Goal: Information Seeking & Learning: Learn about a topic

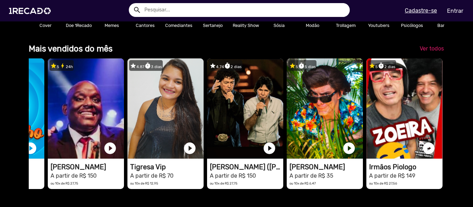
scroll to position [0, 140]
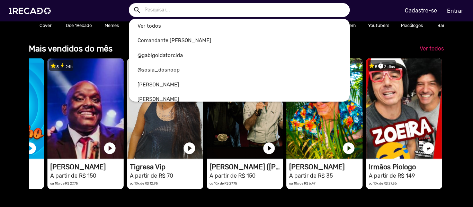
click at [205, 16] on input "text" at bounding box center [244, 10] width 210 height 14
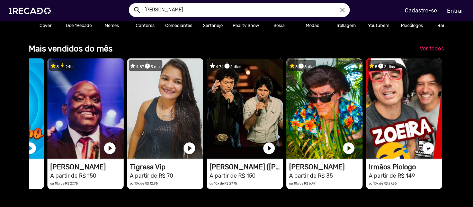
type input "[PERSON_NAME]"
click at [130, 3] on button "search" at bounding box center [136, 9] width 12 height 12
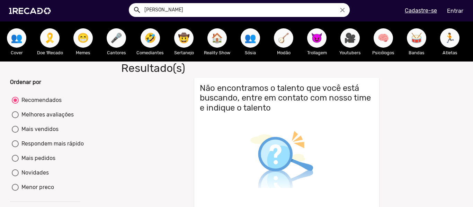
click at [120, 40] on span "🎤" at bounding box center [116, 37] width 12 height 19
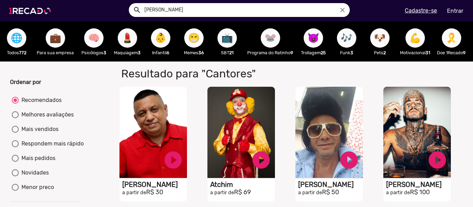
click at [20, 16] on img at bounding box center [31, 10] width 52 height 29
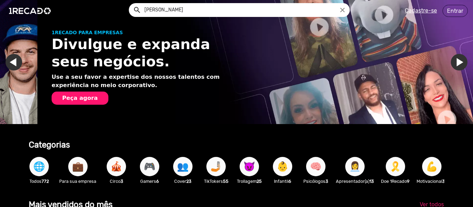
scroll to position [0, 467]
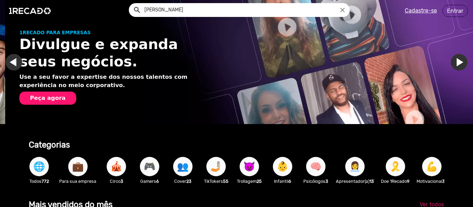
drag, startPoint x: 217, startPoint y: 170, endPoint x: 213, endPoint y: 172, distance: 4.2
click at [213, 172] on span "🤳🏼" at bounding box center [216, 166] width 12 height 19
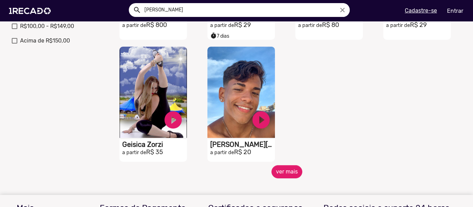
scroll to position [290, 0]
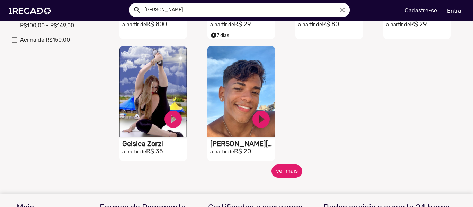
click at [276, 171] on button "ver mais" at bounding box center [286, 171] width 31 height 13
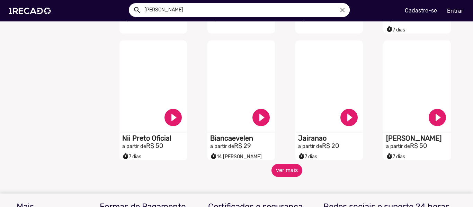
scroll to position [550, 0]
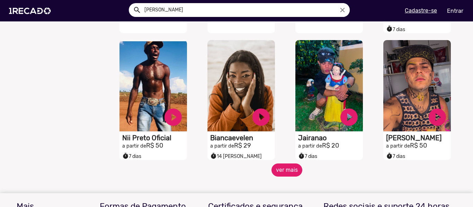
click at [283, 177] on button "ver mais" at bounding box center [286, 170] width 31 height 13
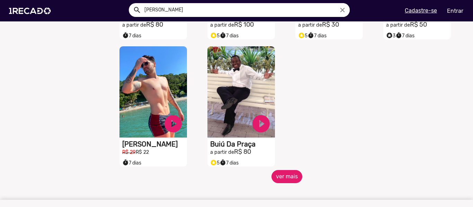
scroll to position [927, 0]
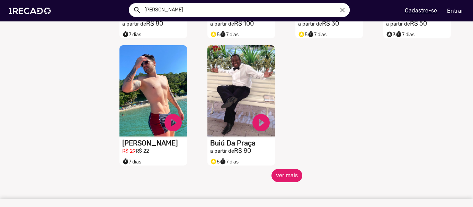
click at [283, 178] on button "ver mais" at bounding box center [286, 175] width 31 height 13
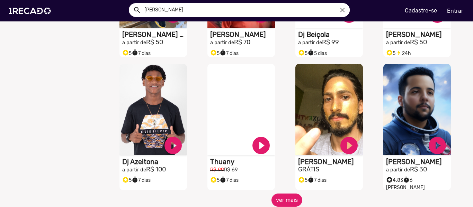
scroll to position [1196, 0]
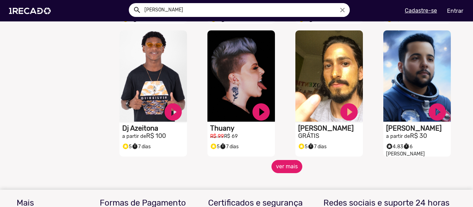
click at [293, 165] on button "ver mais" at bounding box center [286, 166] width 31 height 13
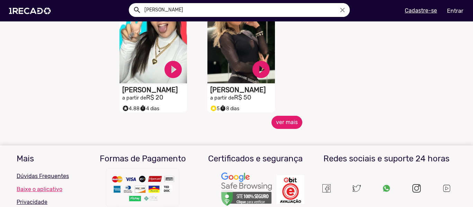
scroll to position [1622, 0]
click at [283, 123] on button "ver mais" at bounding box center [286, 122] width 31 height 13
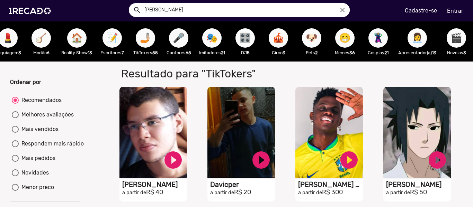
scroll to position [0, 944]
click at [343, 12] on icon "close" at bounding box center [342, 10] width 8 height 8
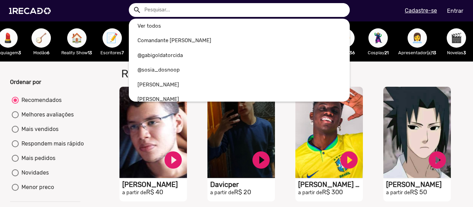
click at [275, 6] on input "text" at bounding box center [244, 10] width 210 height 14
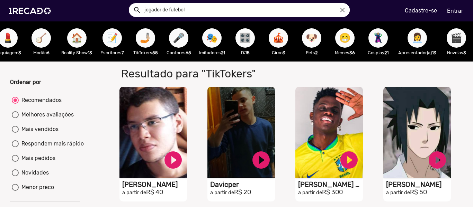
type input "jogador de futebol"
click at [130, 3] on button "search" at bounding box center [136, 9] width 12 height 12
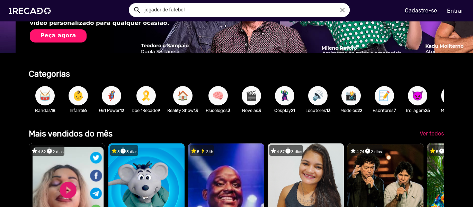
scroll to position [0, 935]
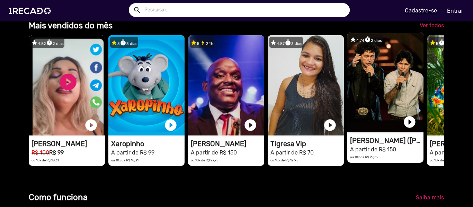
scroll to position [163, 0]
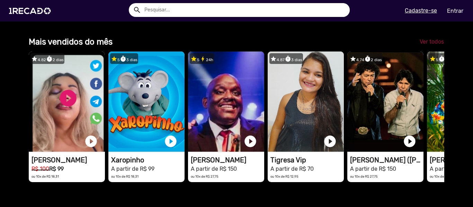
click at [423, 43] on link "Ver todos" at bounding box center [431, 42] width 35 height 12
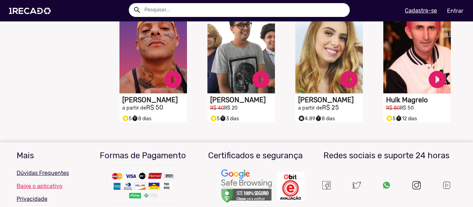
scroll to position [426, 0]
